Goal: Information Seeking & Learning: Compare options

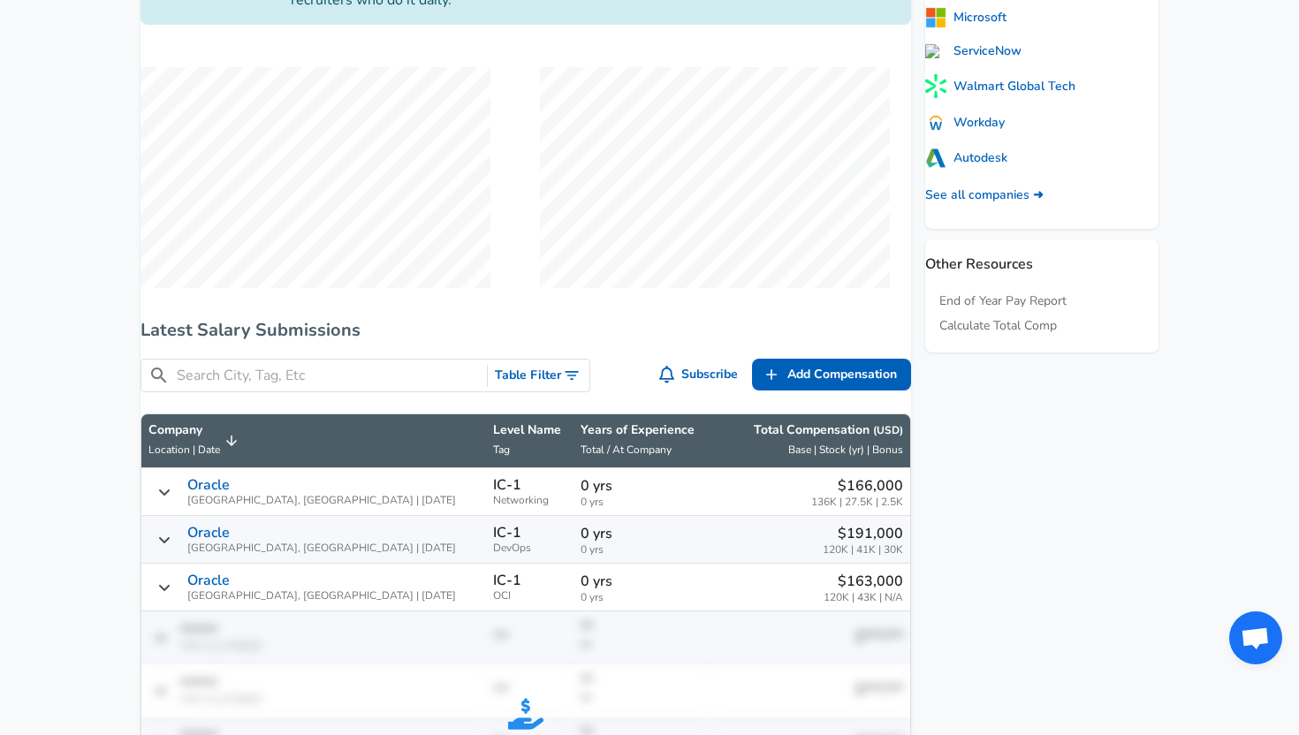
scroll to position [615, 0]
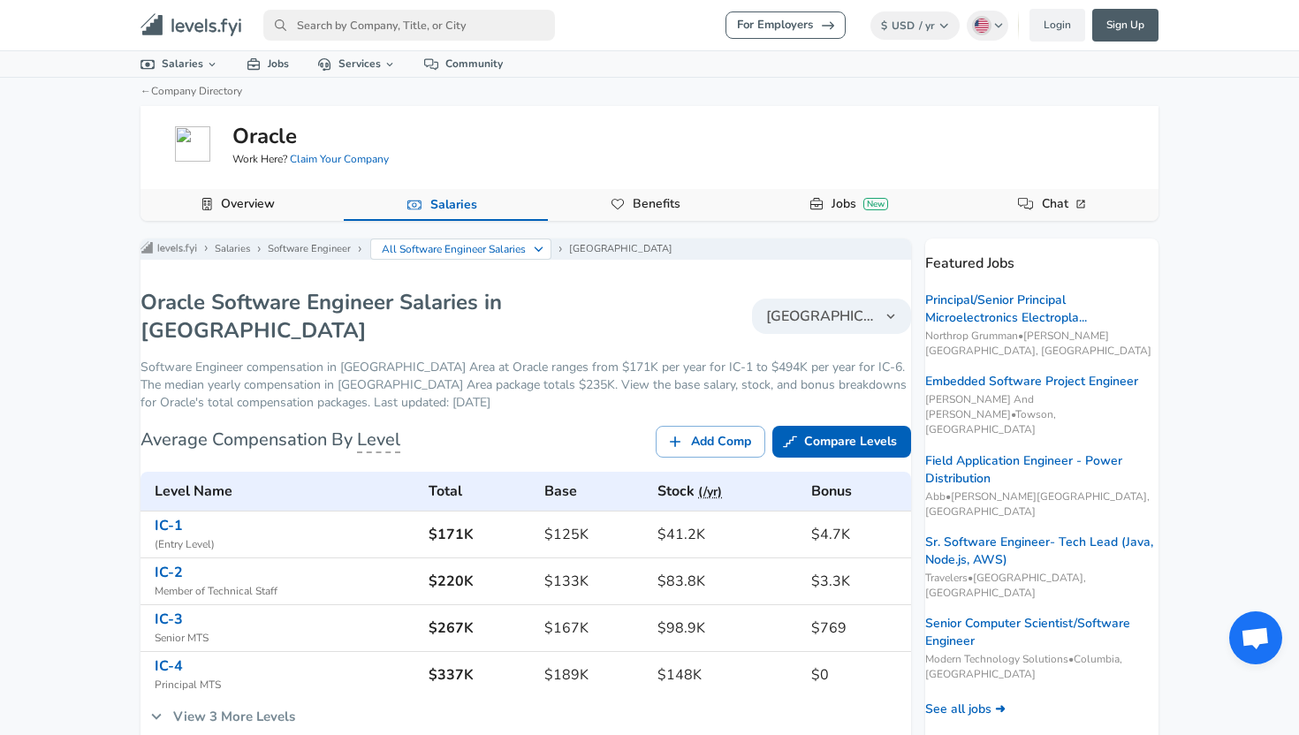
scroll to position [10, 0]
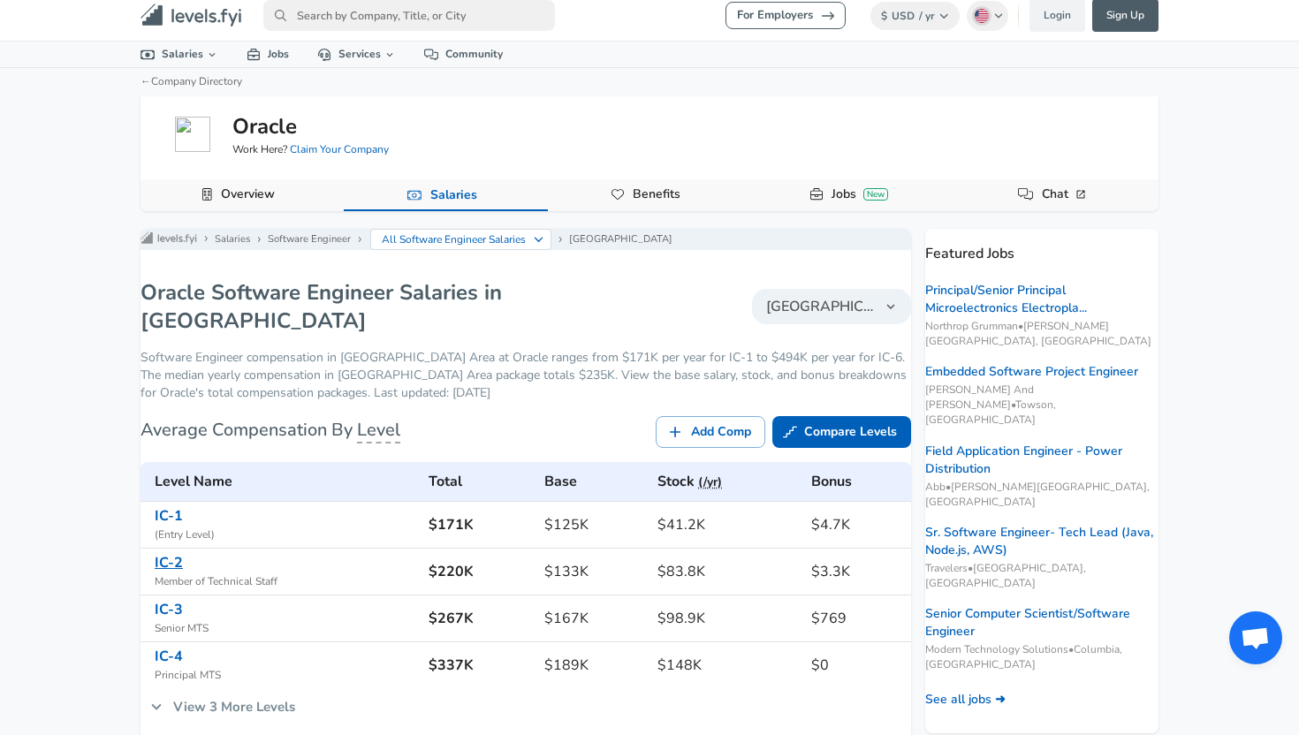
click at [183, 573] on link "IC-2" at bounding box center [169, 562] width 28 height 19
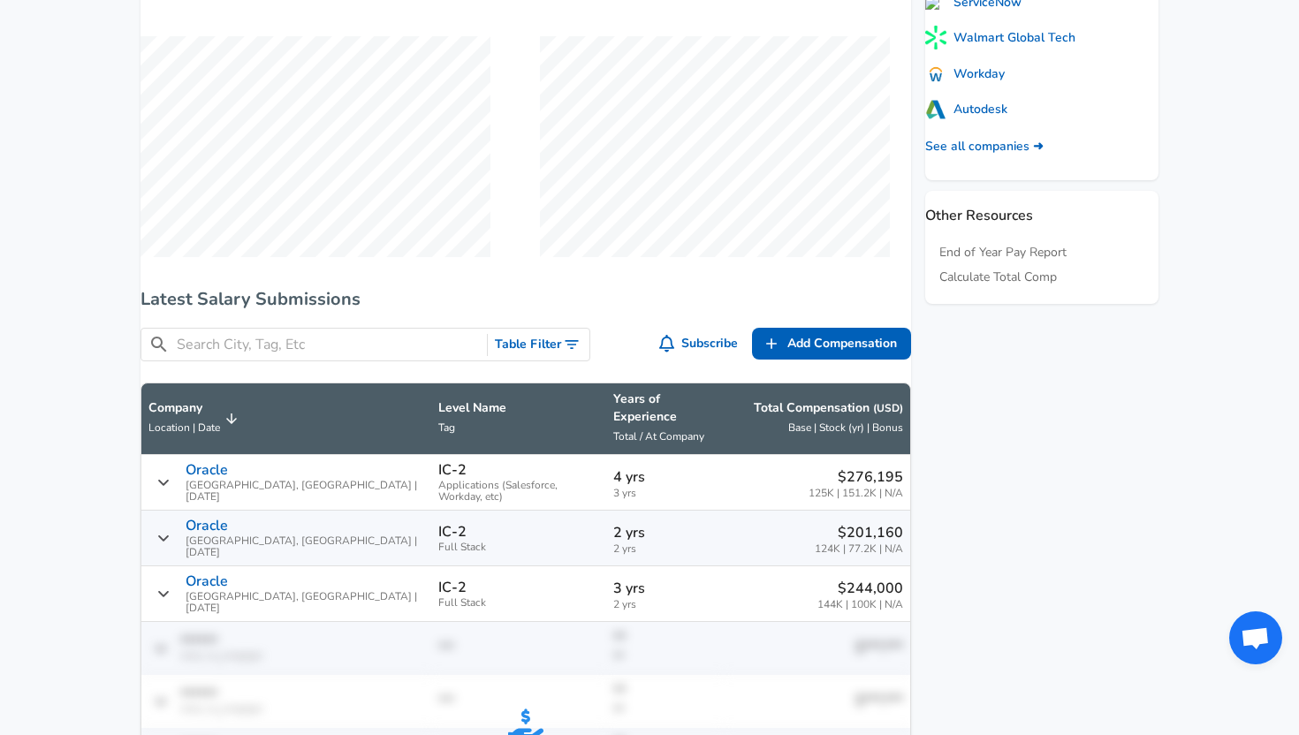
scroll to position [780, 0]
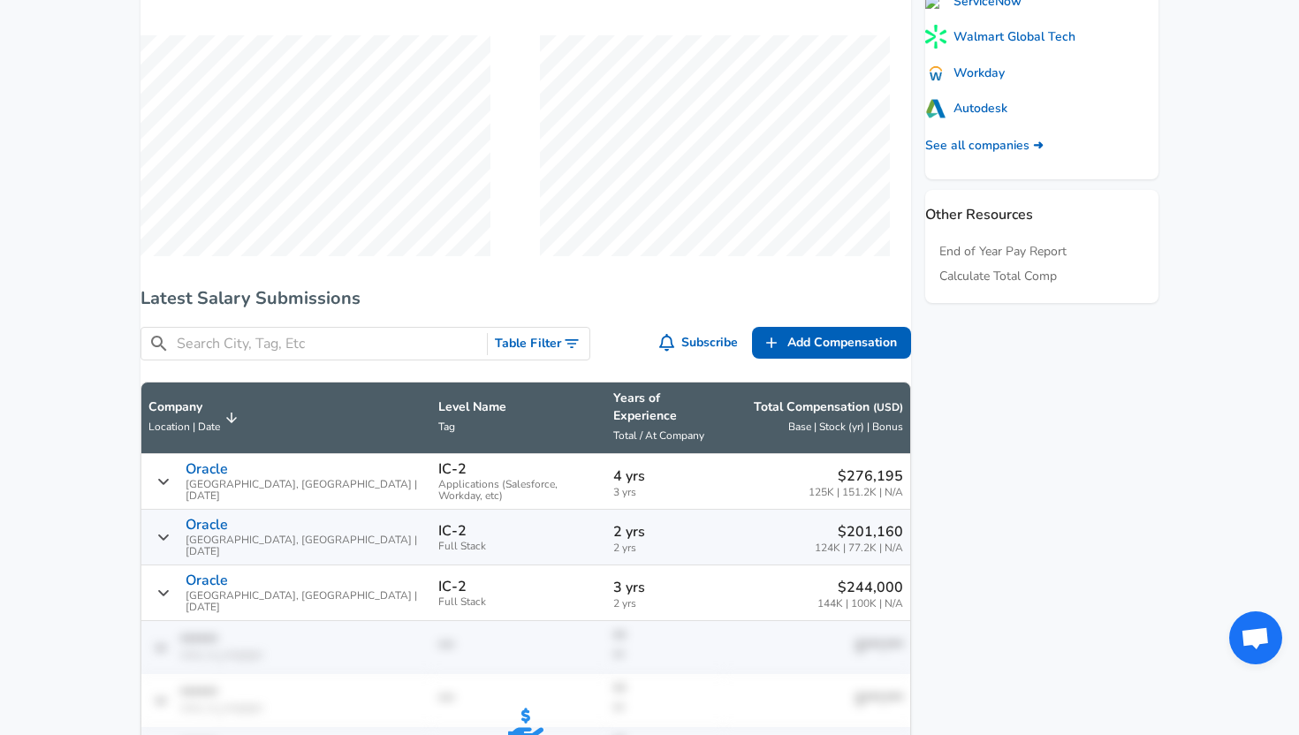
click at [178, 469] on div "Oracle [GEOGRAPHIC_DATA], [GEOGRAPHIC_DATA] | [DATE]" at bounding box center [286, 481] width 276 height 41
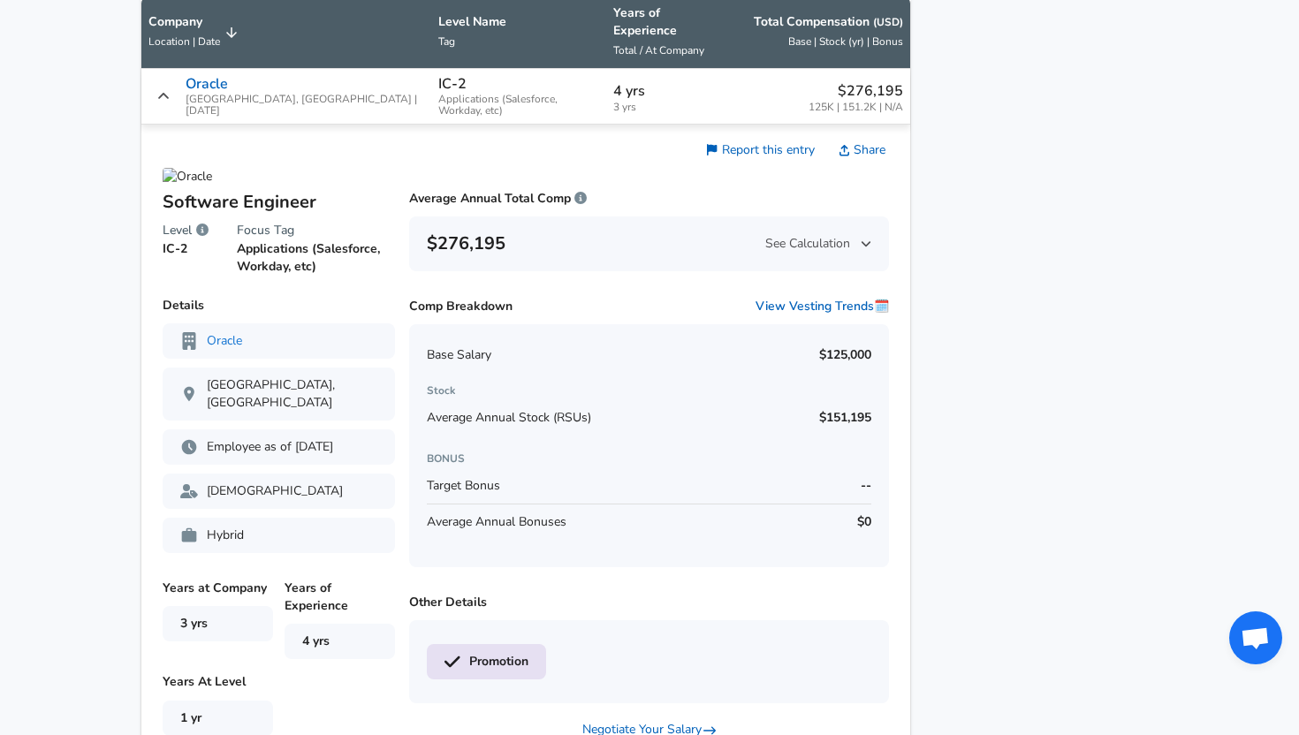
scroll to position [1203, 0]
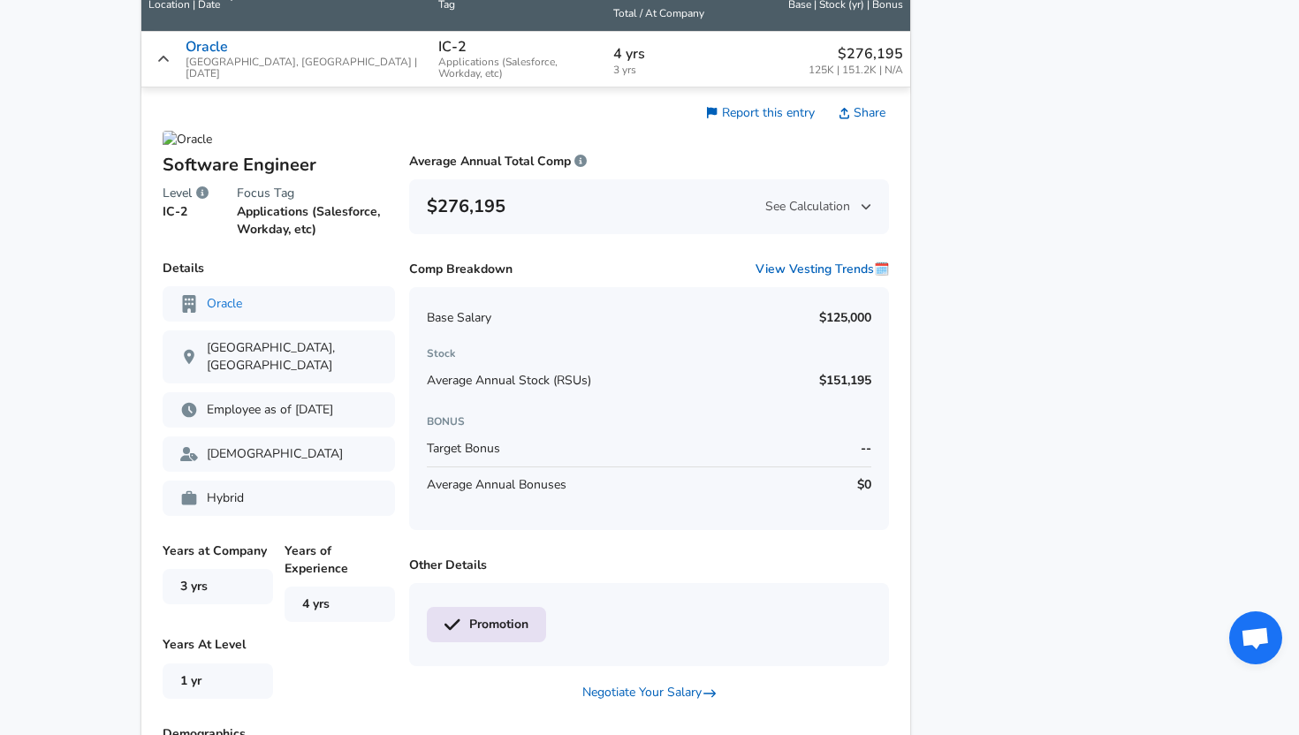
click at [805, 200] on span "See Calculation" at bounding box center [818, 207] width 106 height 18
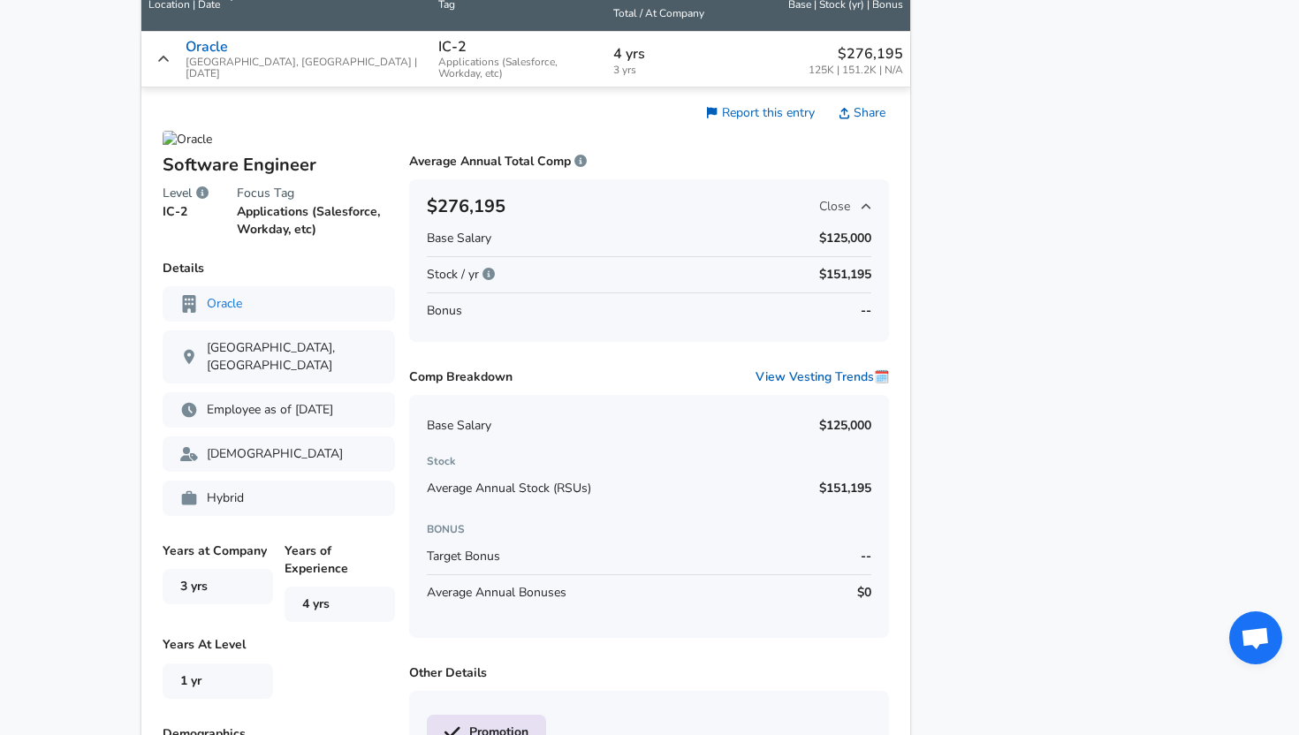
click at [819, 200] on span "Close" at bounding box center [845, 207] width 52 height 18
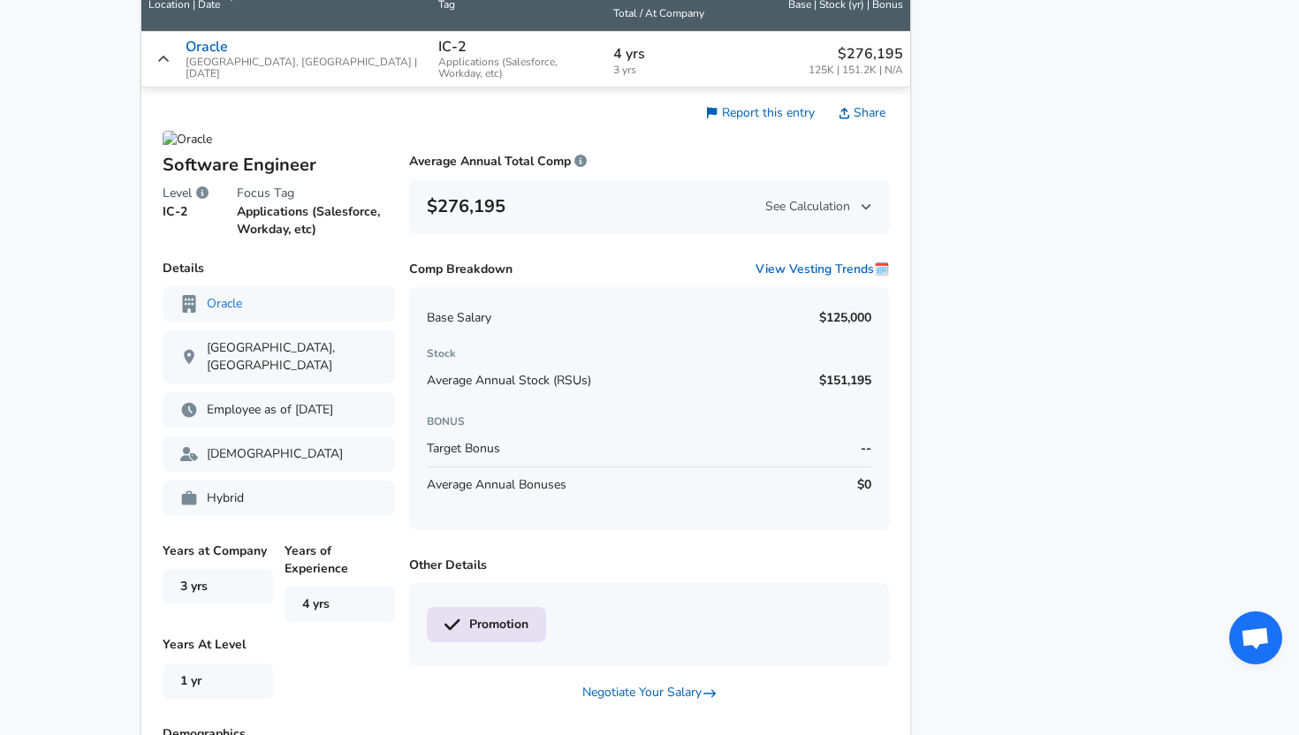
click at [170, 52] on icon "Salary Submissions" at bounding box center [163, 59] width 12 height 14
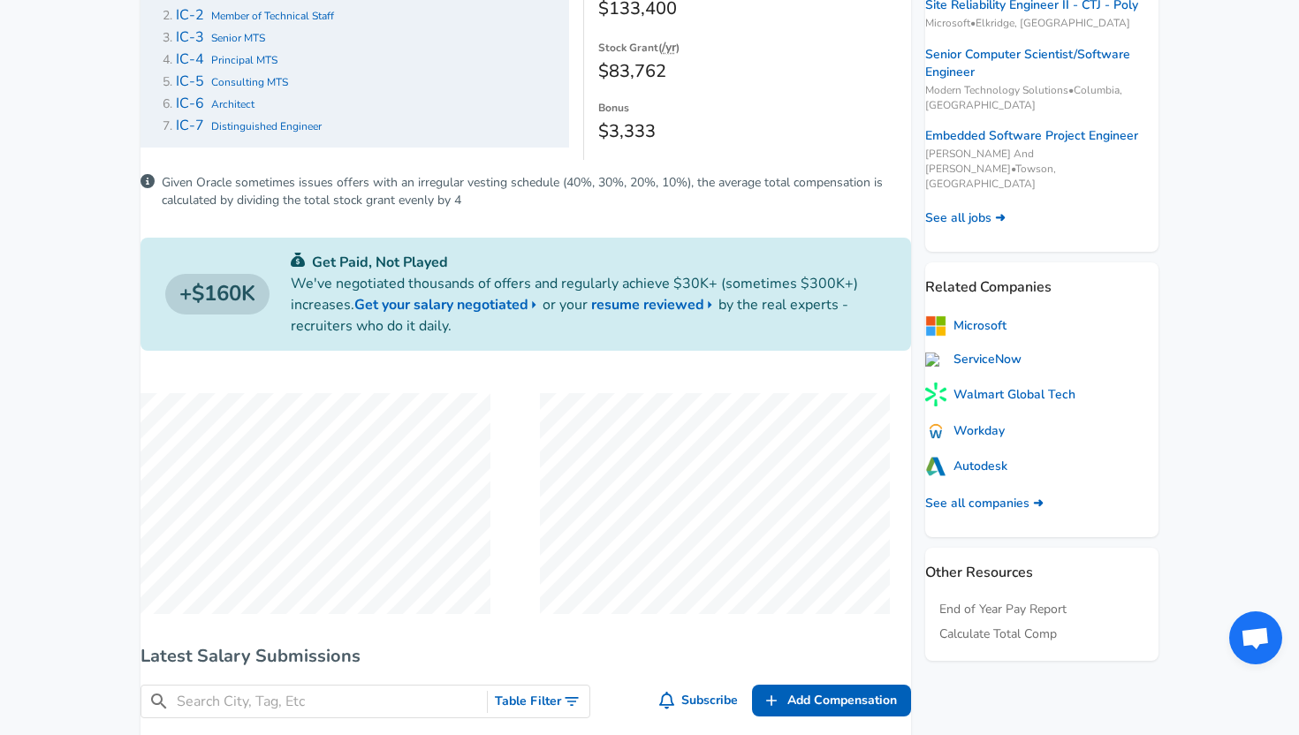
scroll to position [91, 0]
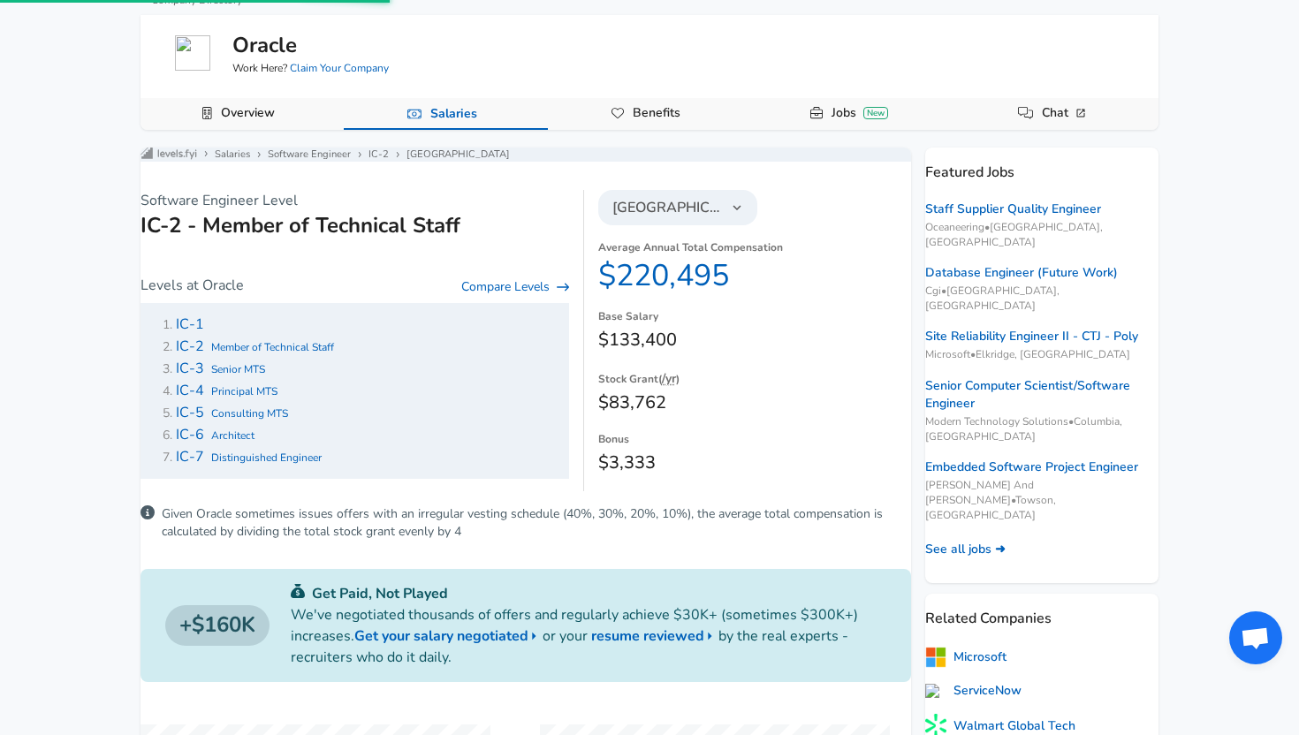
scroll to position [10, 0]
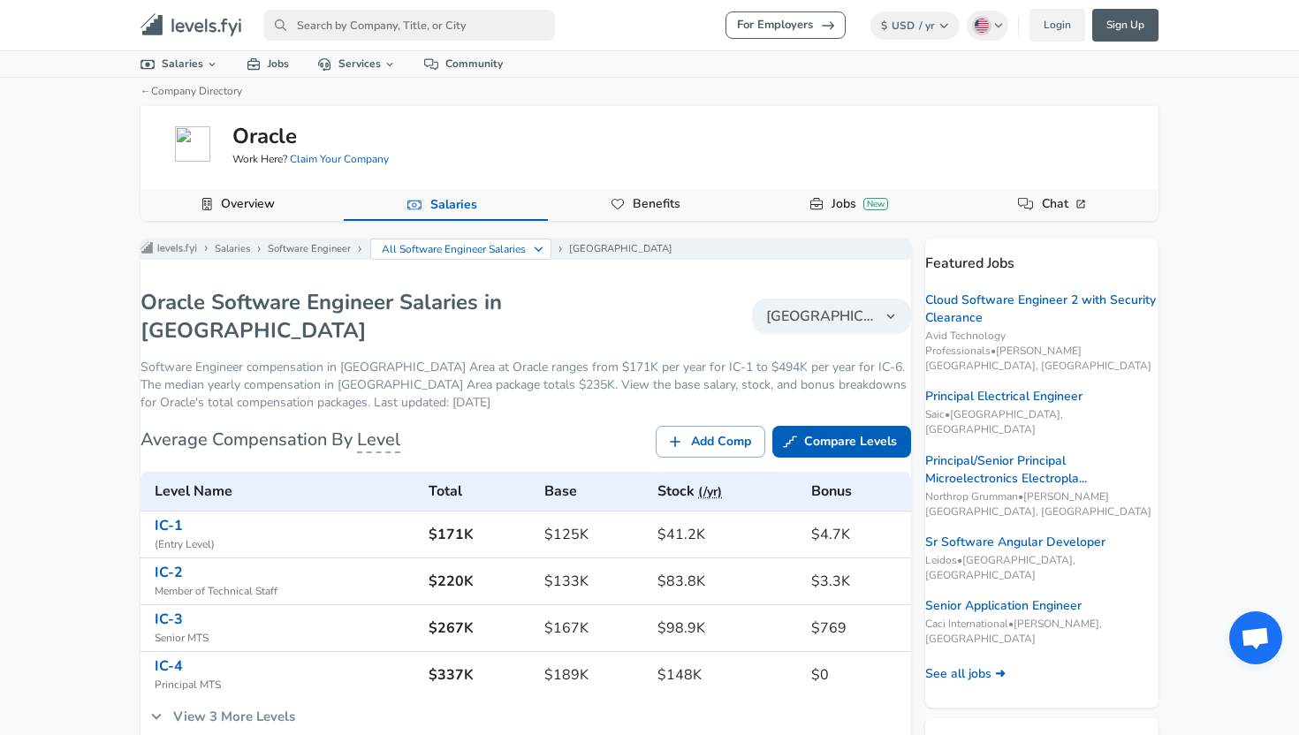
click at [448, 27] on input "primary" at bounding box center [409, 25] width 292 height 31
type input "e"
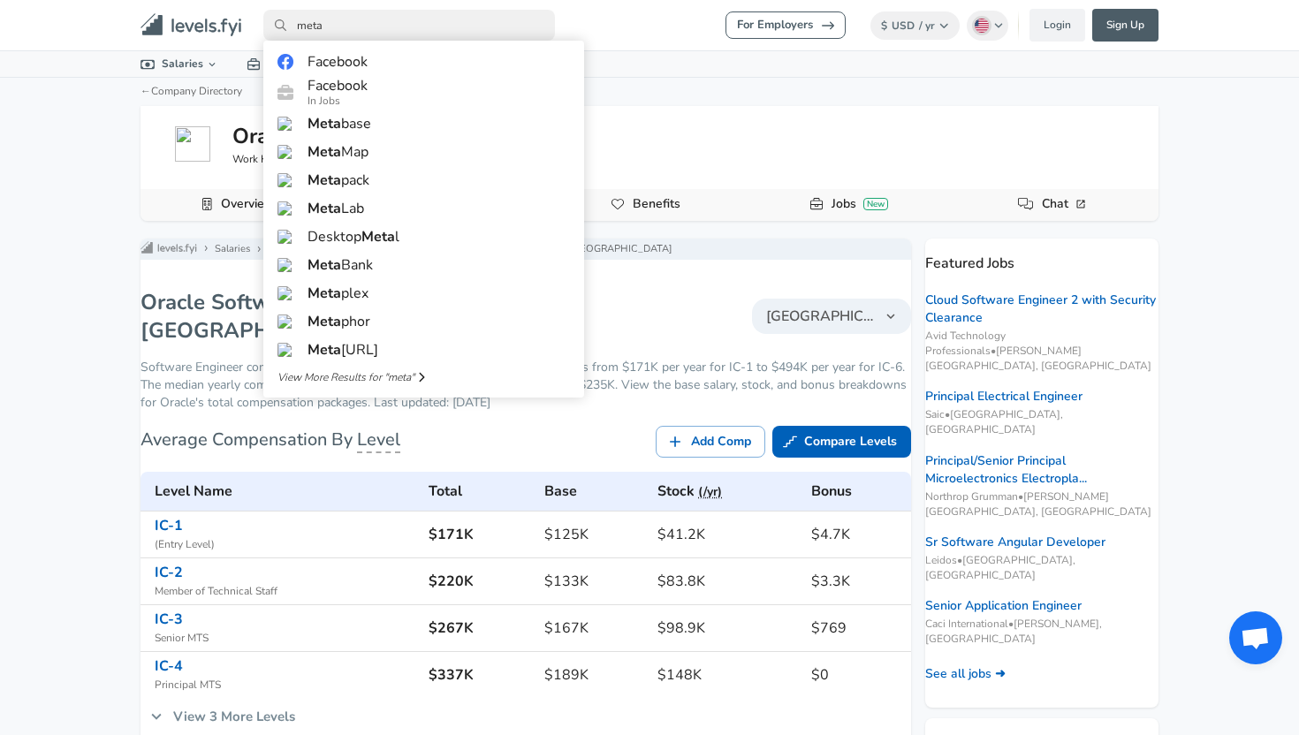
type input "meta"
click at [413, 62] on link "Facebook" at bounding box center [423, 62] width 321 height 28
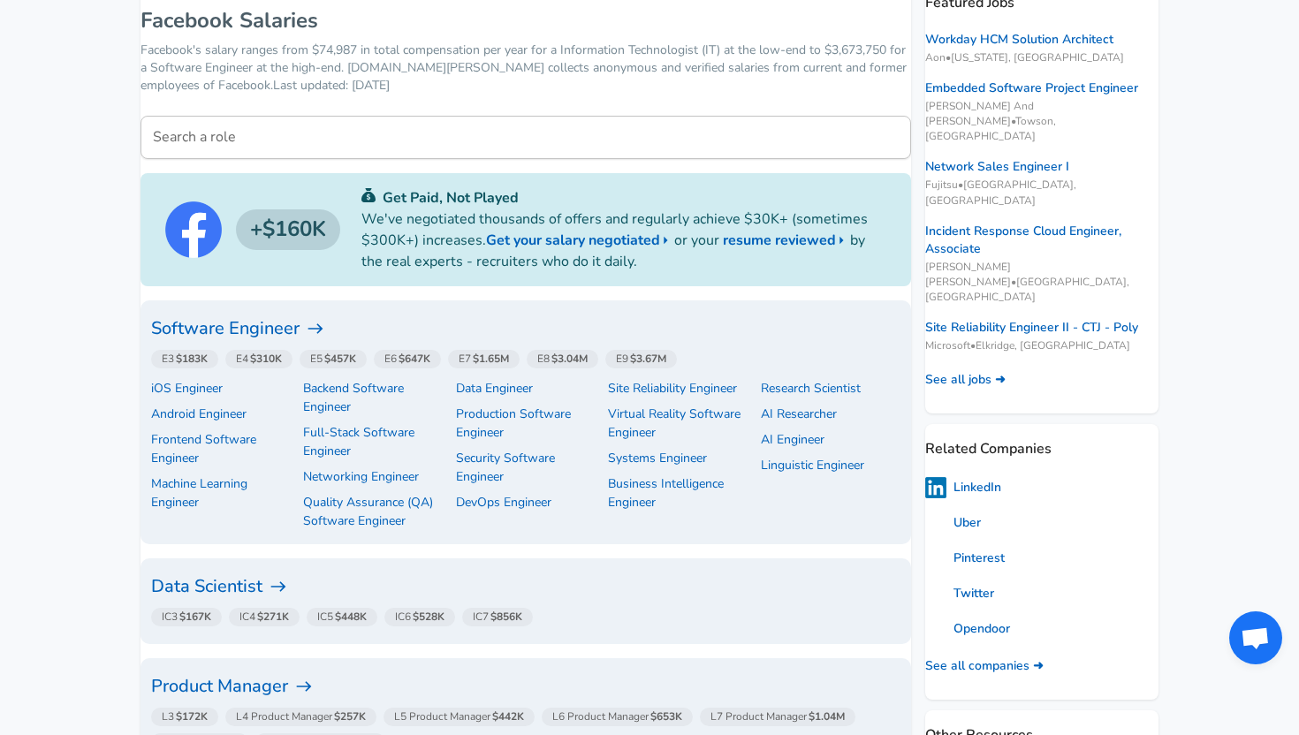
scroll to position [315, 0]
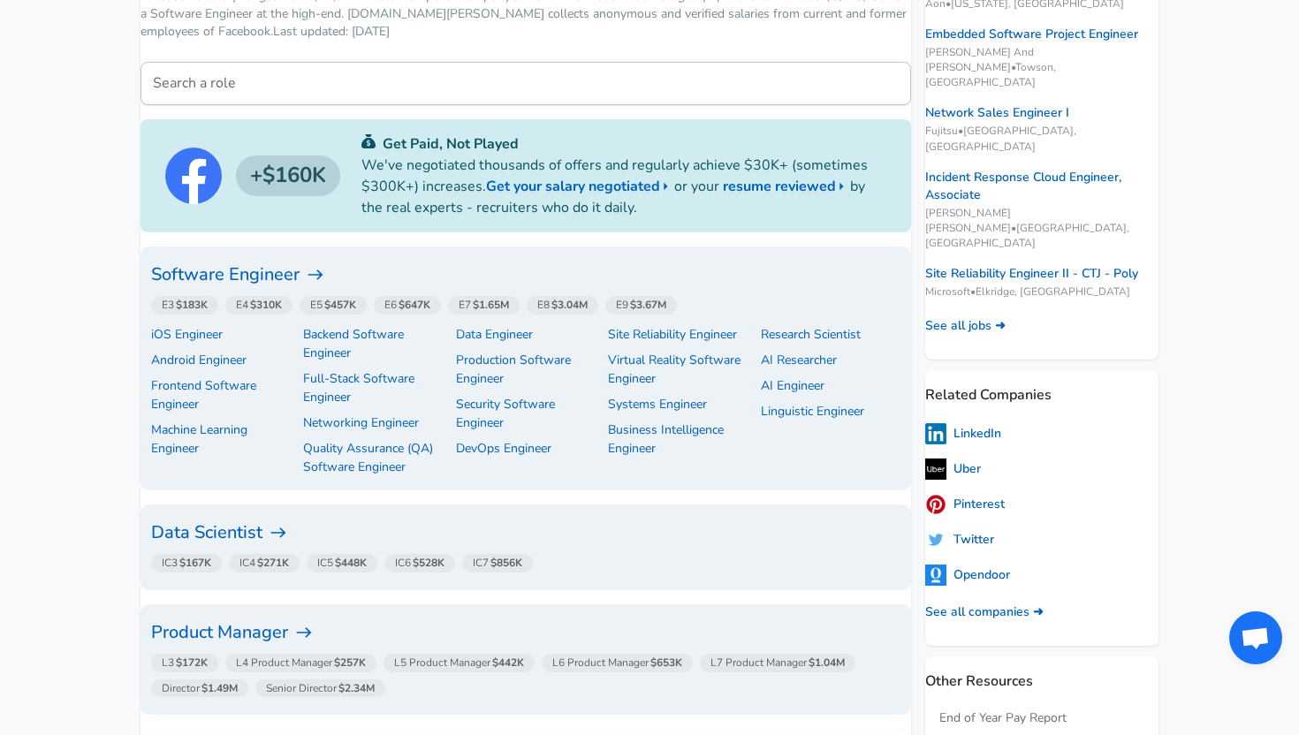
click at [294, 269] on h6 "Software Engineer" at bounding box center [526, 275] width 750 height 28
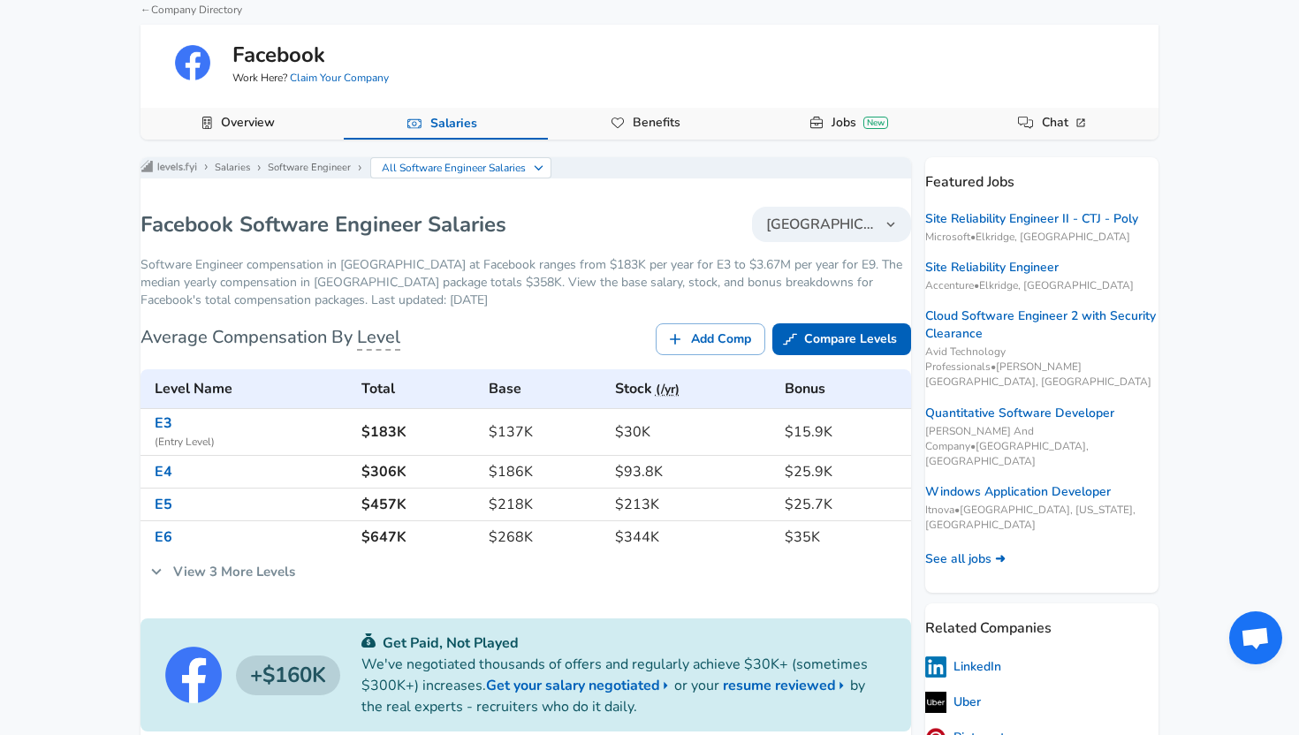
scroll to position [135, 0]
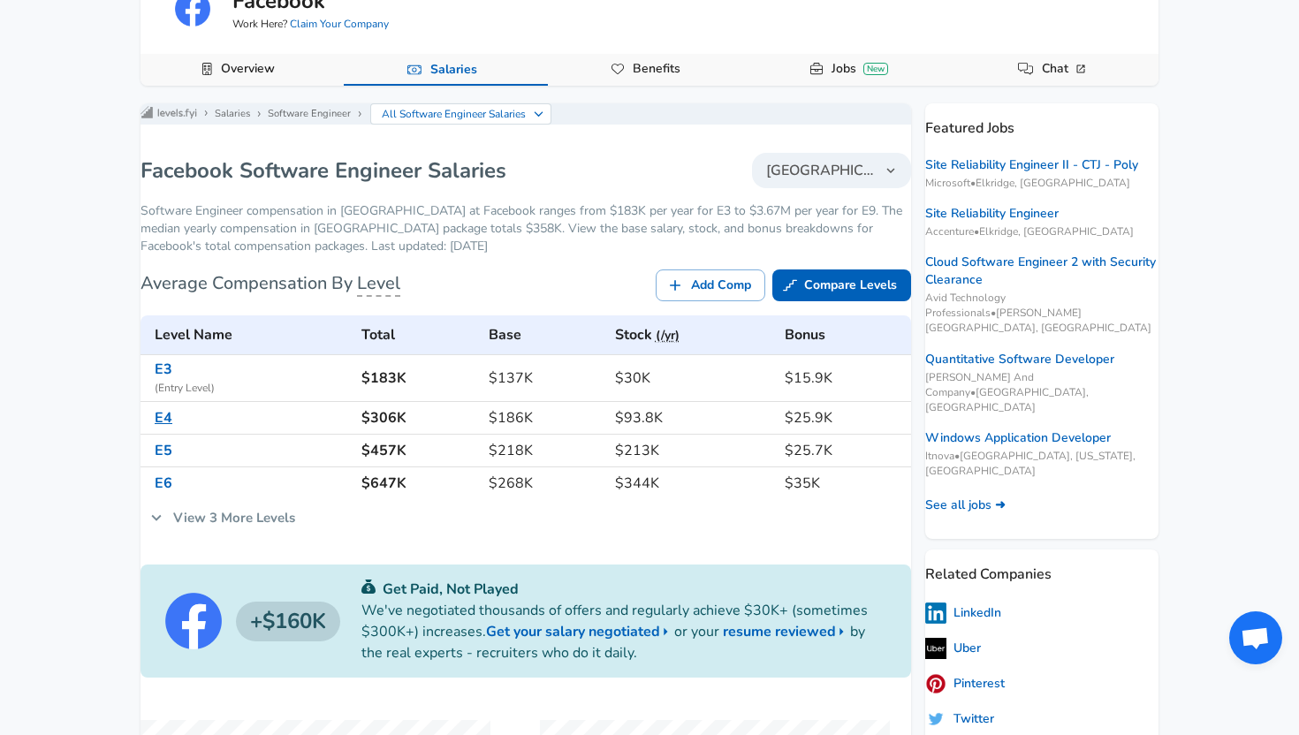
click at [172, 428] on link "E4" at bounding box center [164, 417] width 18 height 19
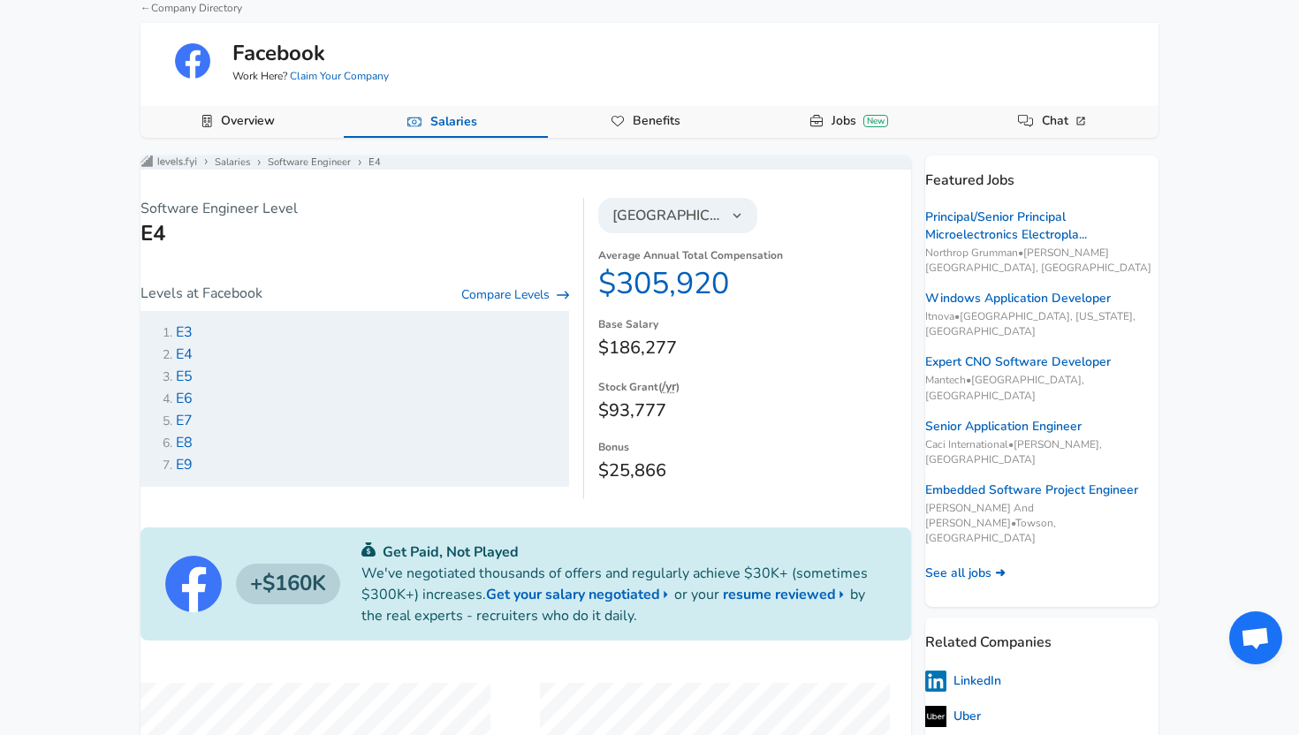
scroll to position [172, 0]
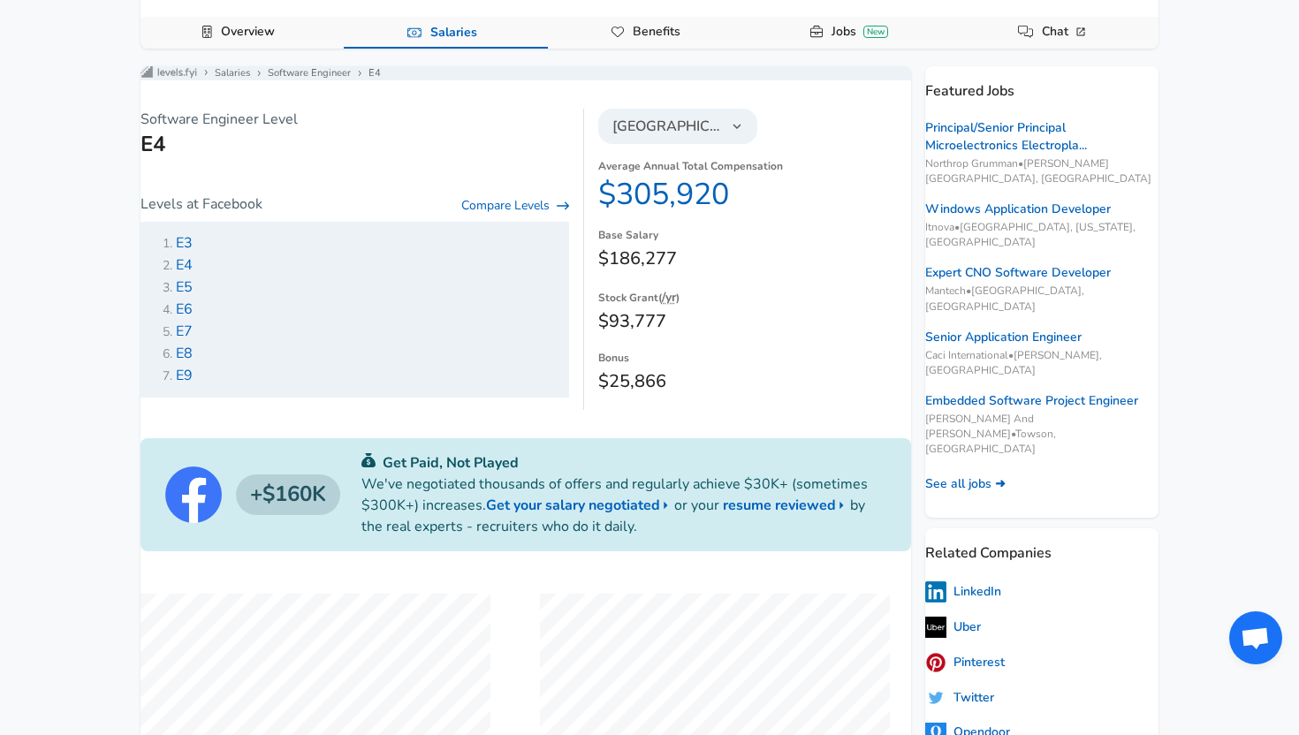
click at [729, 134] on icon "button" at bounding box center [737, 126] width 16 height 16
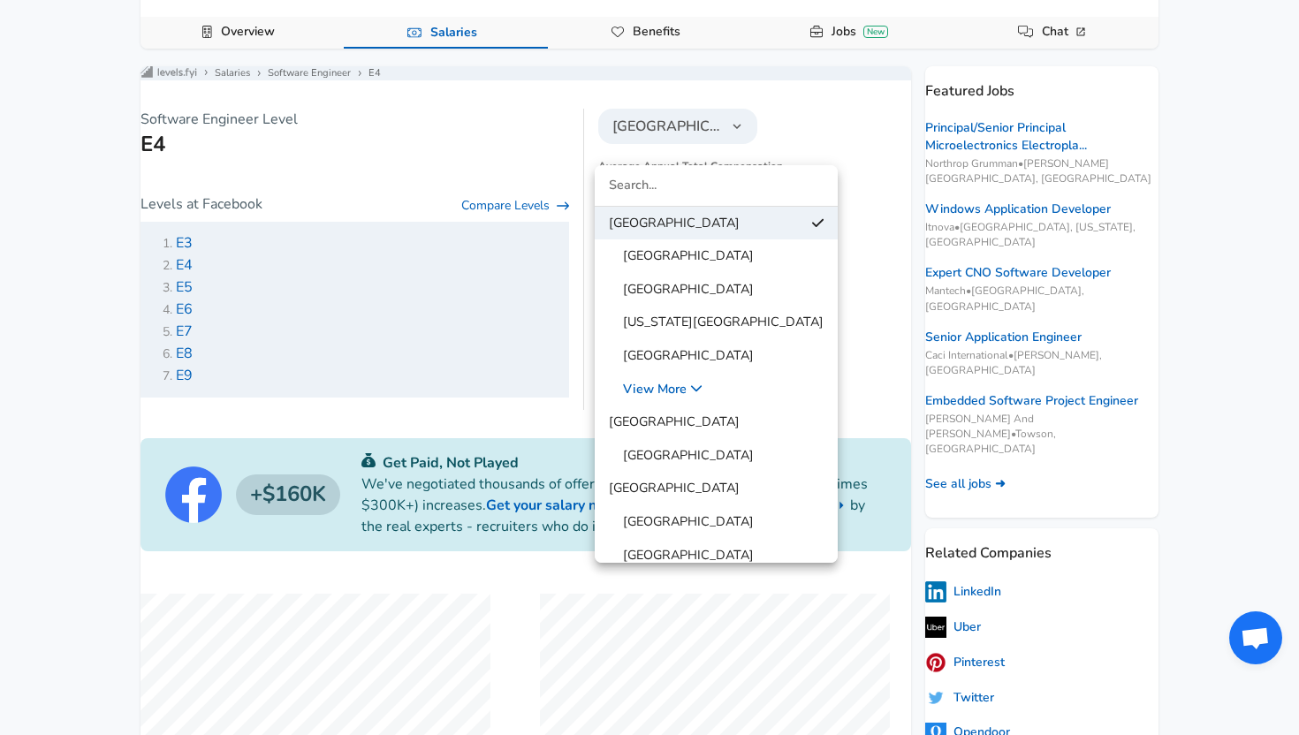
click at [716, 308] on li "[US_STATE][GEOGRAPHIC_DATA]" at bounding box center [716, 323] width 243 height 34
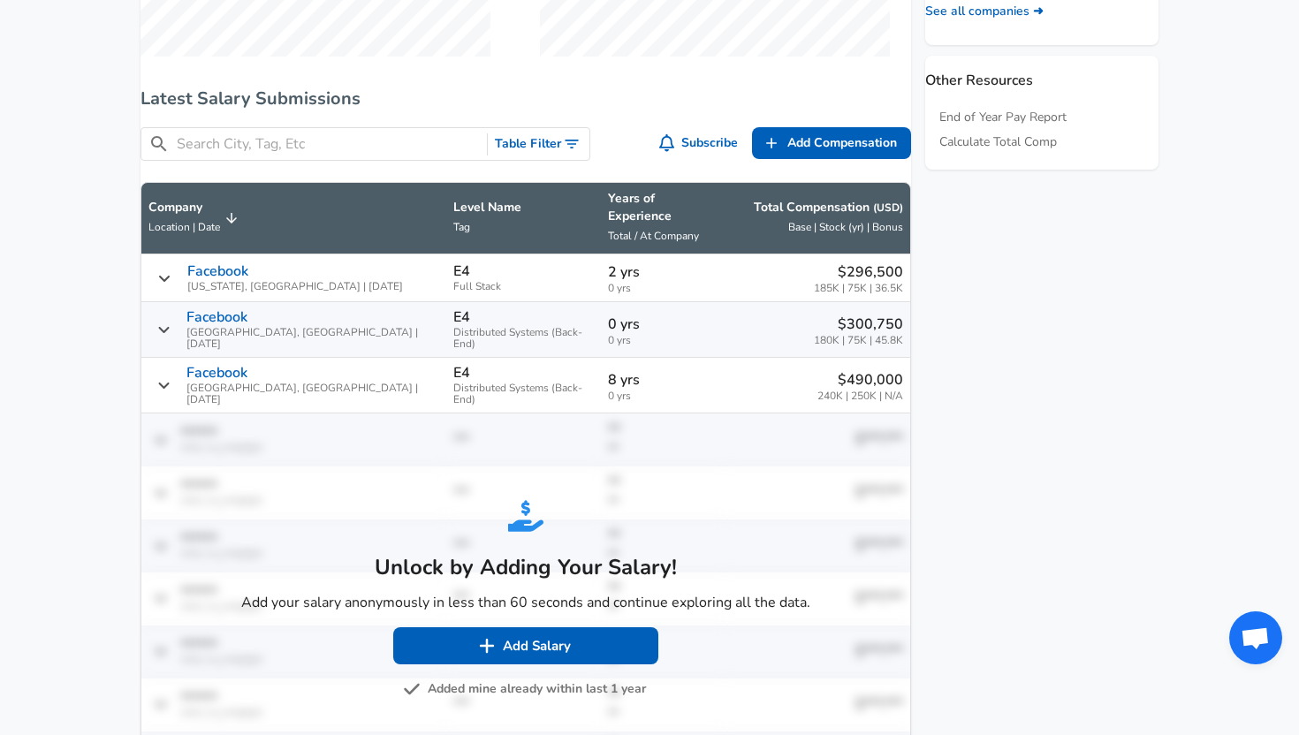
scroll to position [932, 0]
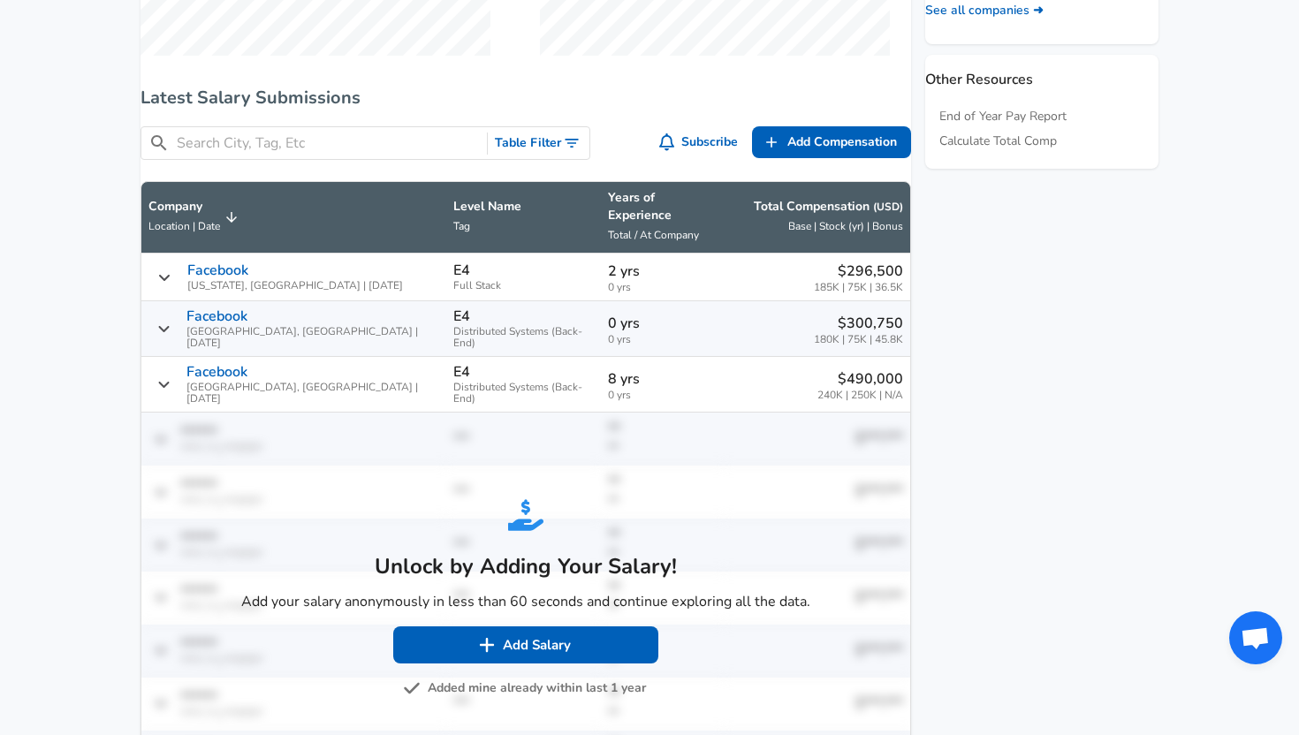
click at [171, 273] on icon "Salary Submissions" at bounding box center [164, 277] width 14 height 14
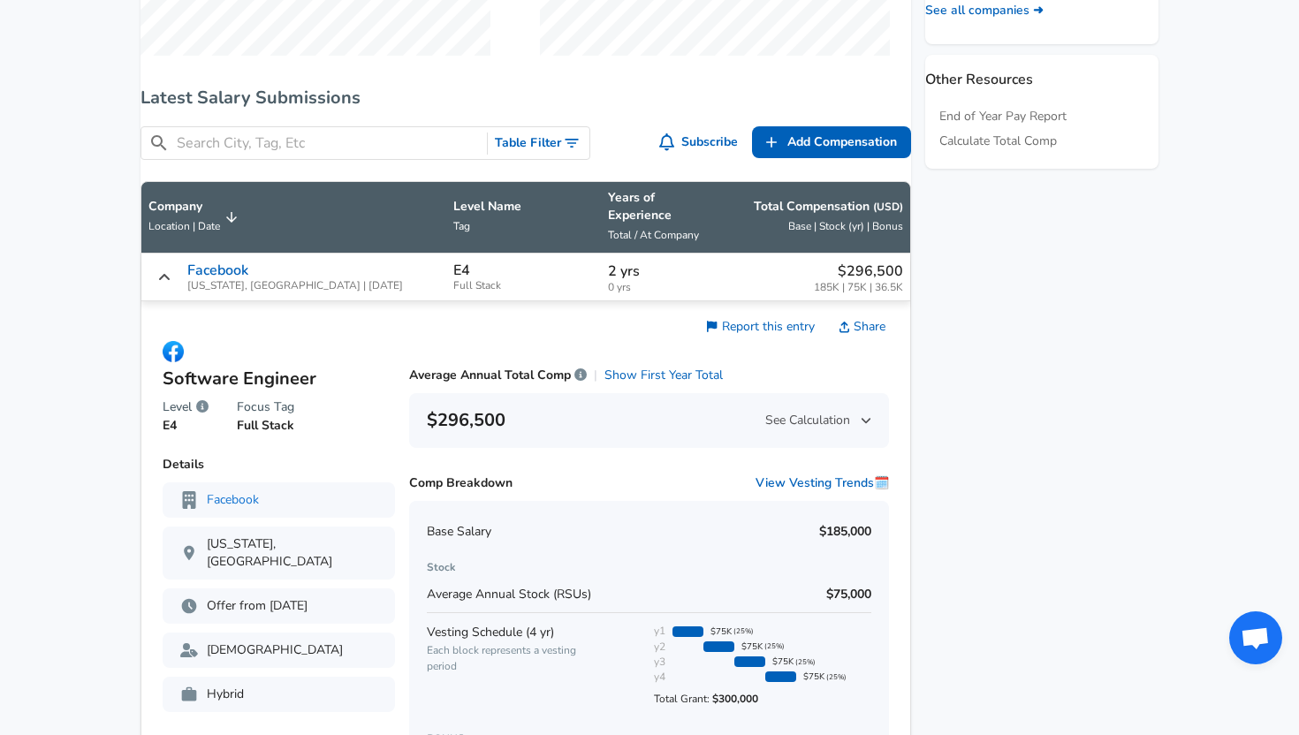
click at [170, 274] on icon "Salary Submissions" at bounding box center [164, 277] width 11 height 6
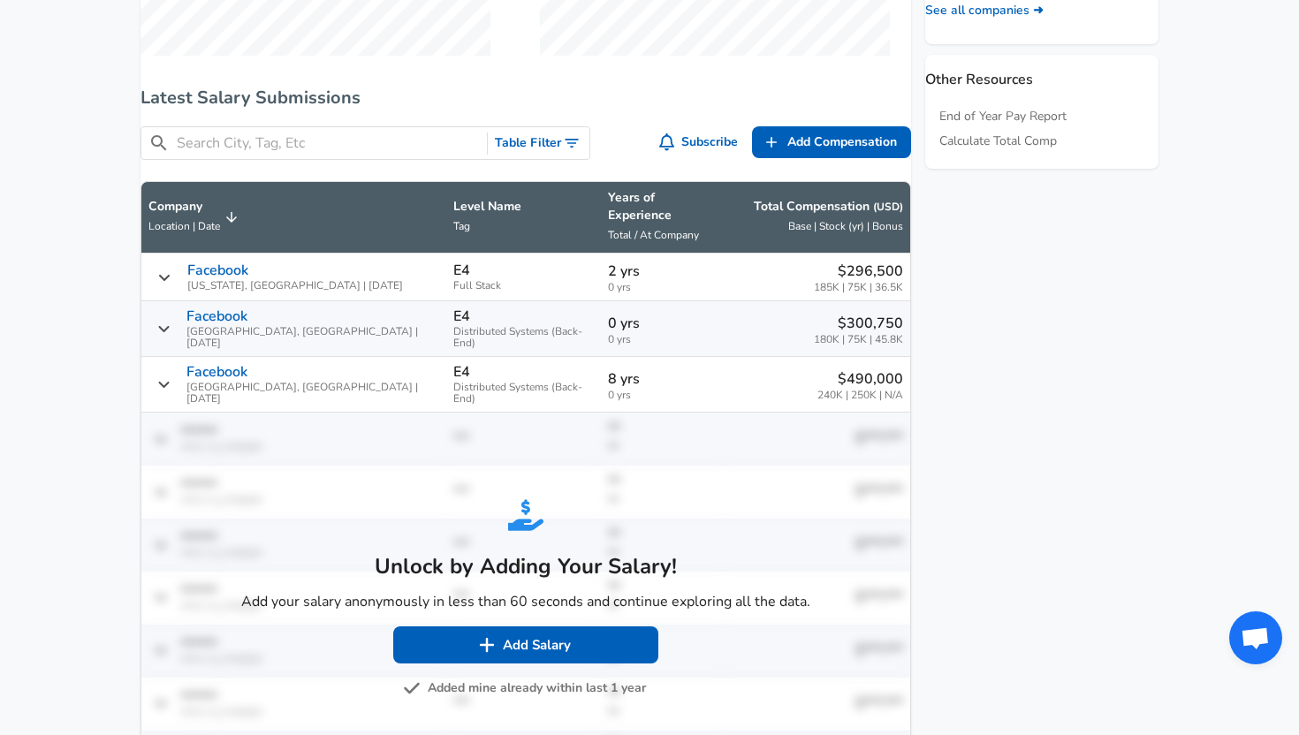
scroll to position [955, 0]
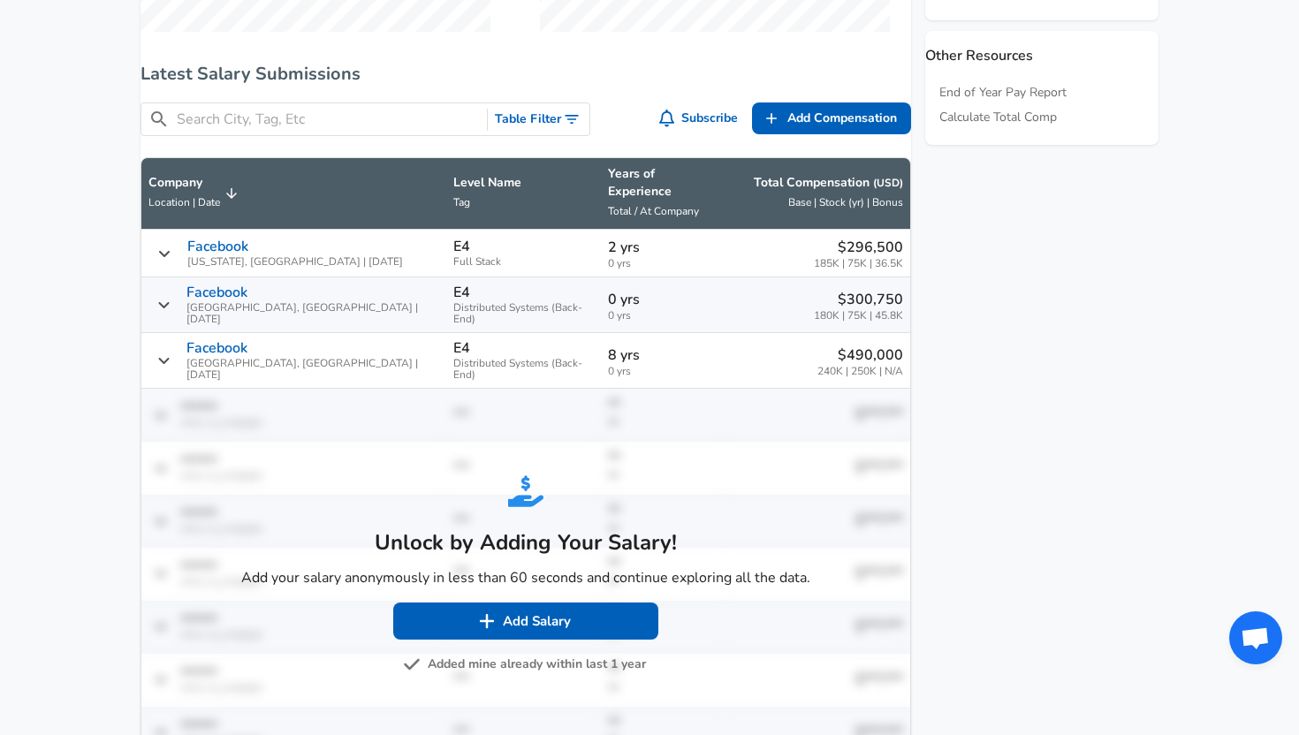
click at [171, 255] on icon "Salary Submissions" at bounding box center [164, 254] width 14 height 14
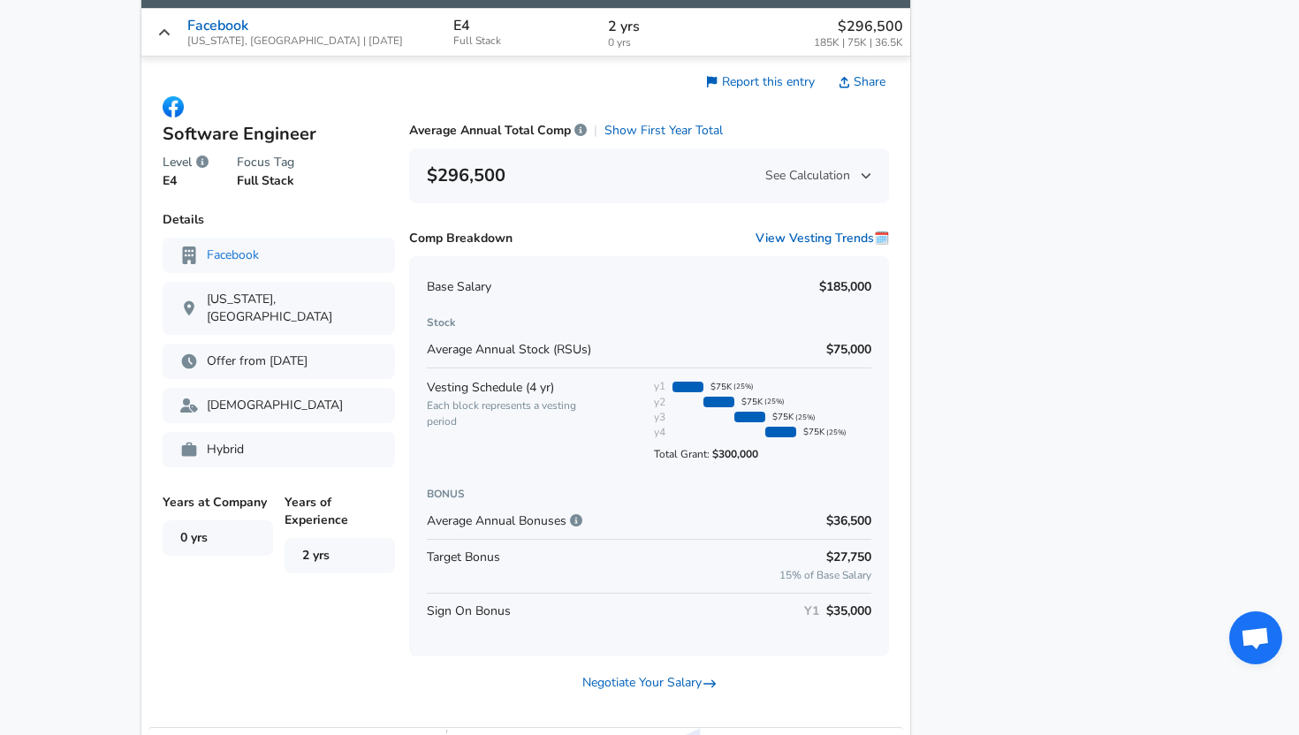
scroll to position [1086, 0]
